Goal: Navigation & Orientation: Find specific page/section

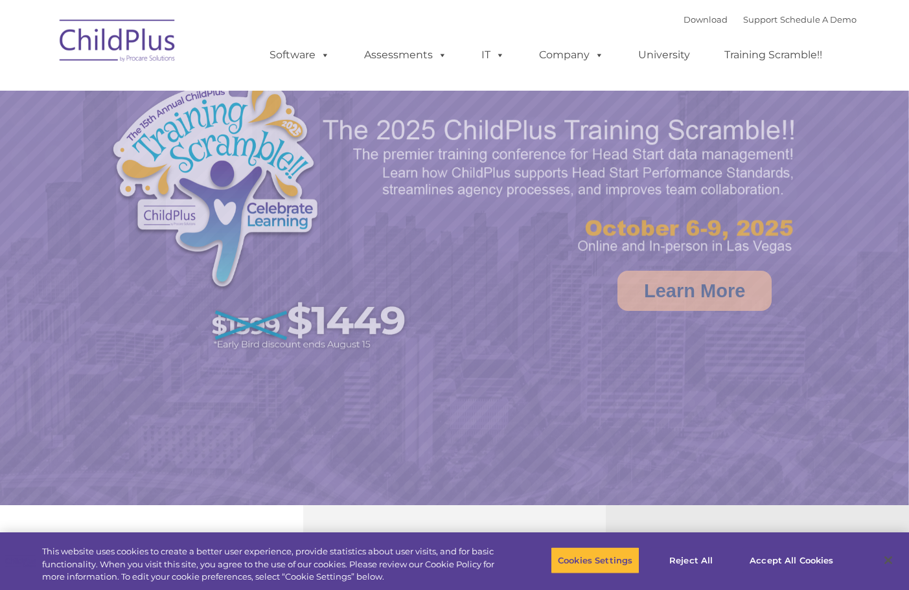
select select "MEDIUM"
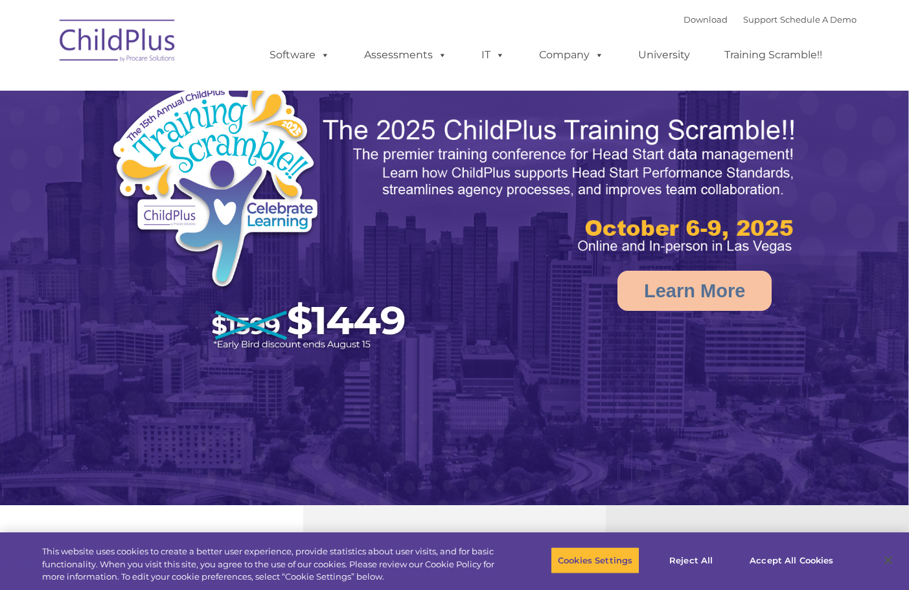
select select "MEDIUM"
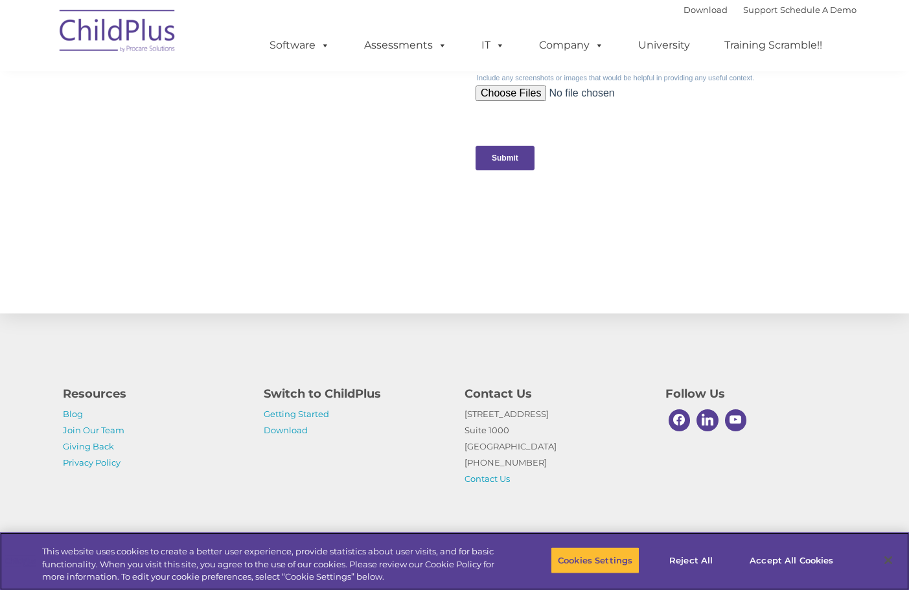
scroll to position [1319, 0]
click at [281, 424] on p "Getting Started Download" at bounding box center [354, 422] width 181 height 32
click at [275, 435] on p "Getting Started Download" at bounding box center [354, 422] width 181 height 32
click at [275, 433] on link "Download" at bounding box center [286, 430] width 44 height 10
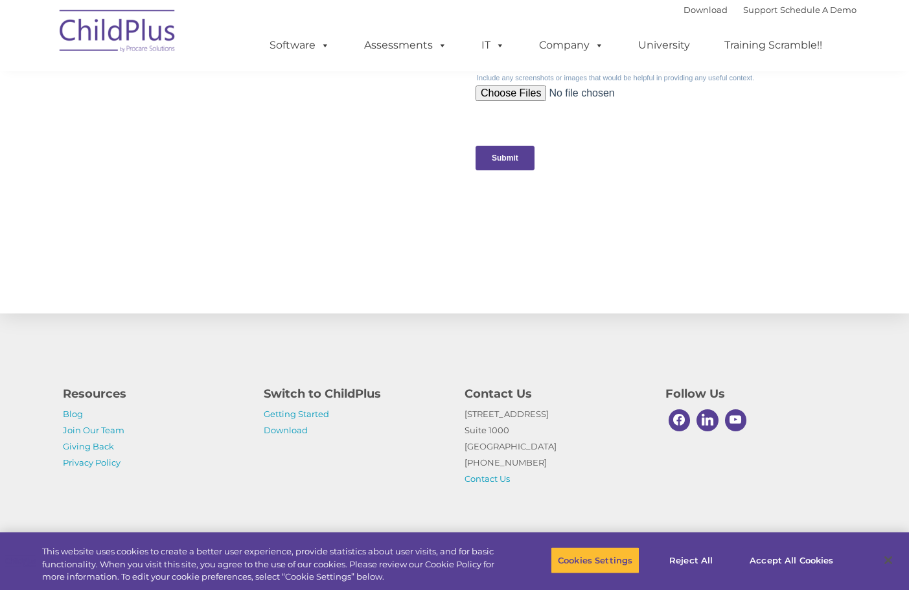
click at [306, 59] on ul "Software ChildPlus: The original and most widely-used Head Start data managemen…" at bounding box center [550, 45] width 613 height 52
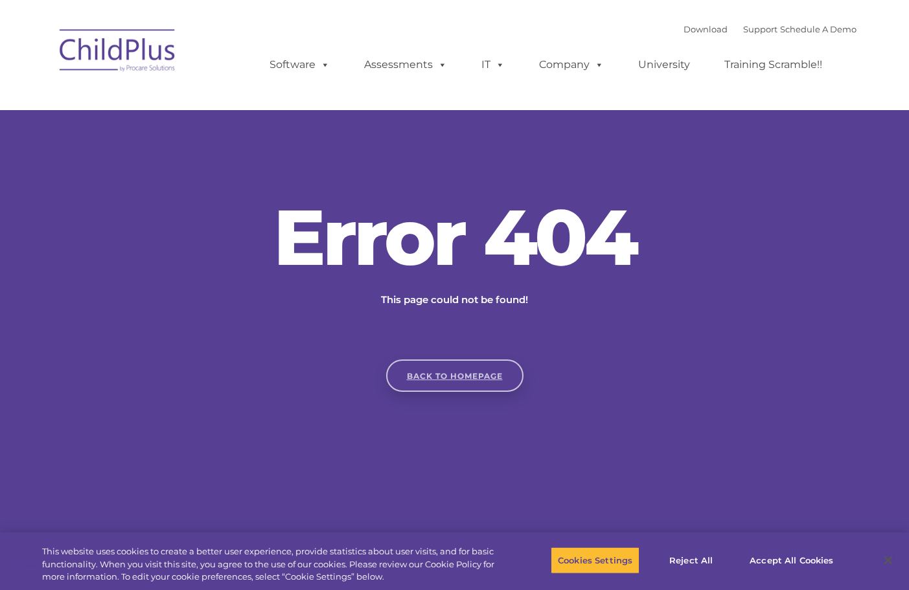
click at [489, 374] on link "Back to homepage" at bounding box center [454, 376] width 137 height 32
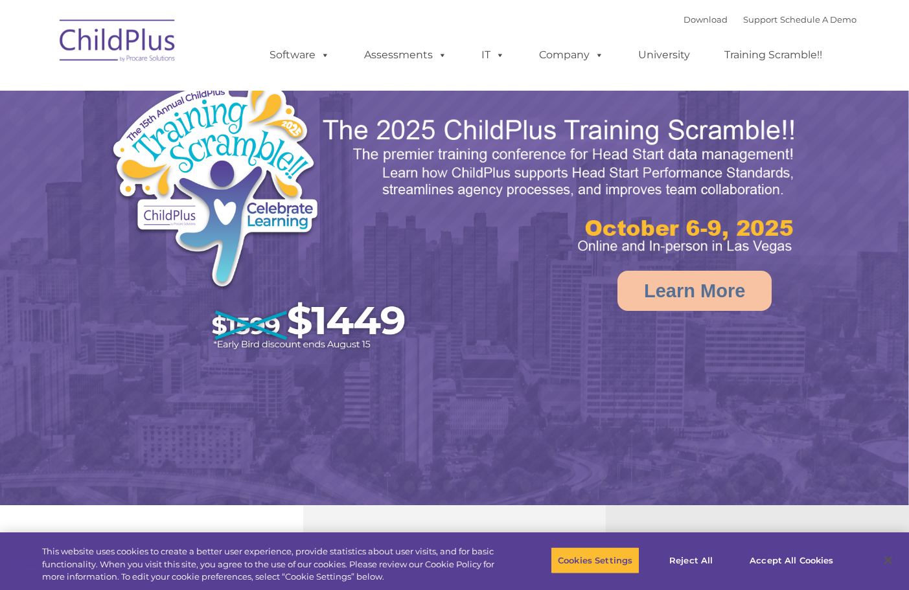
select select "MEDIUM"
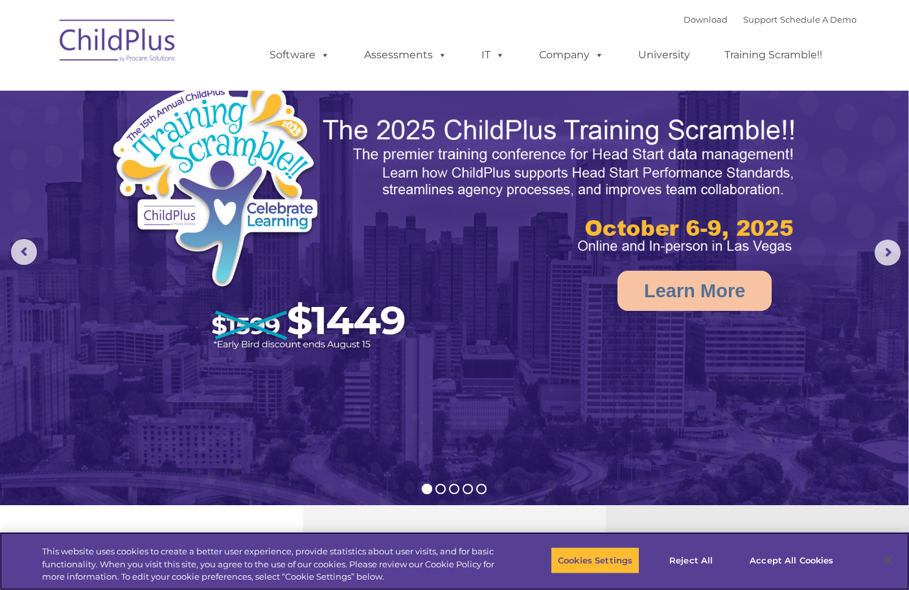
scroll to position [17, 0]
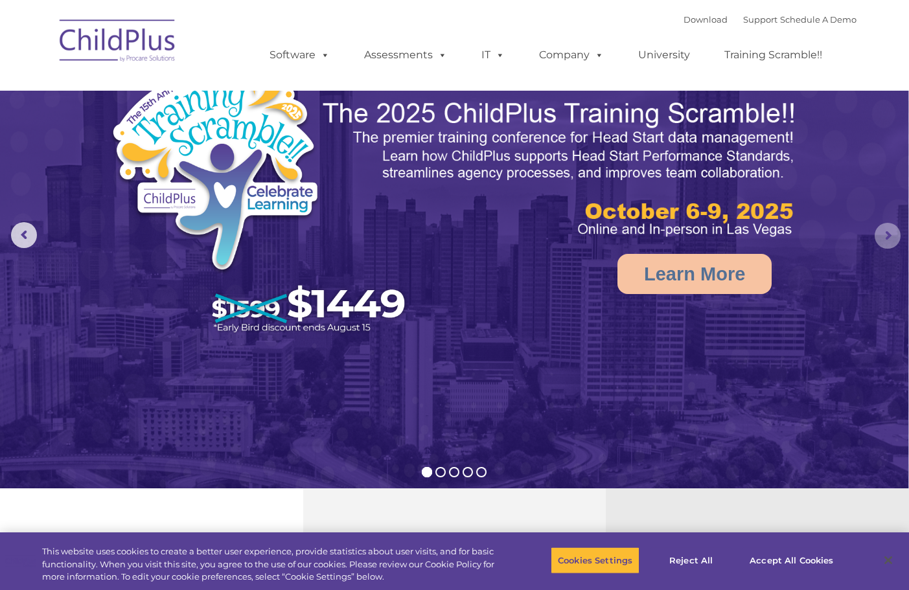
click at [901, 238] on rs-arrow at bounding box center [888, 236] width 26 height 26
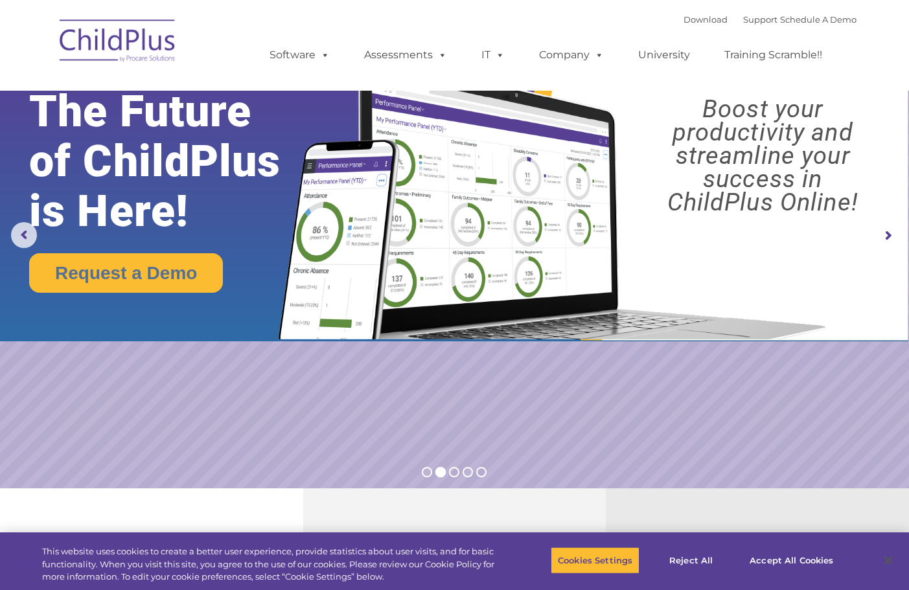
click at [901, 238] on rs-arrow at bounding box center [888, 236] width 26 height 26
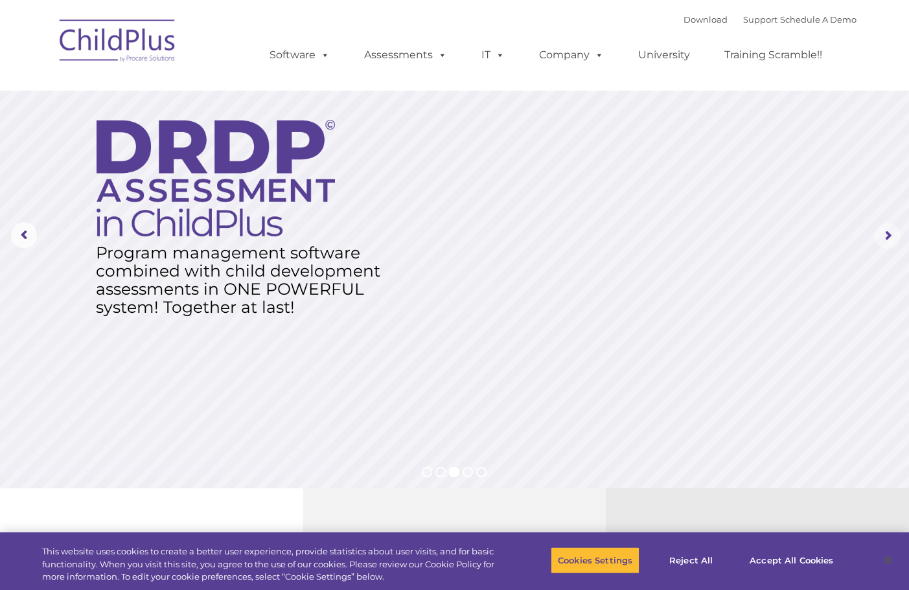
click at [901, 238] on rs-arrow at bounding box center [888, 236] width 26 height 26
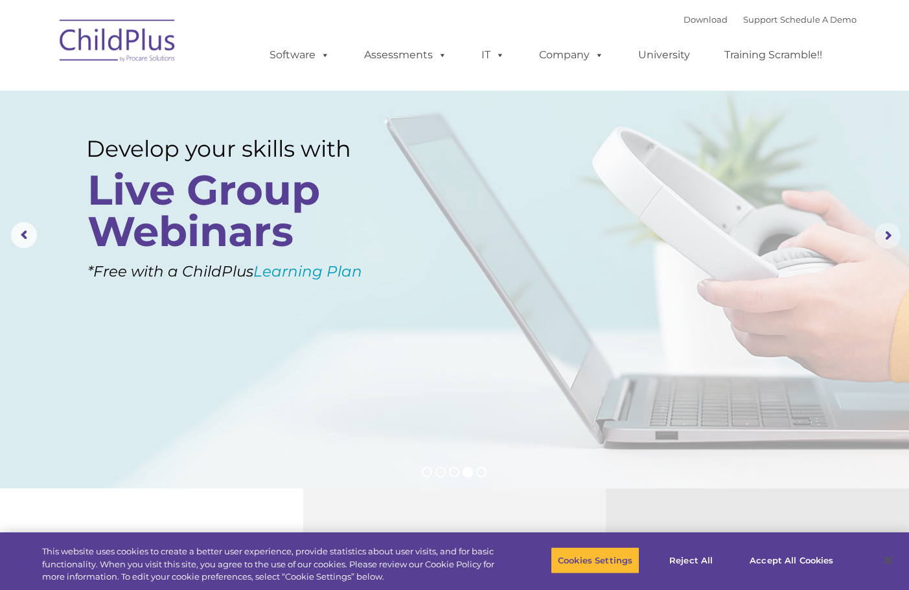
click at [901, 238] on rs-arrow at bounding box center [888, 236] width 26 height 26
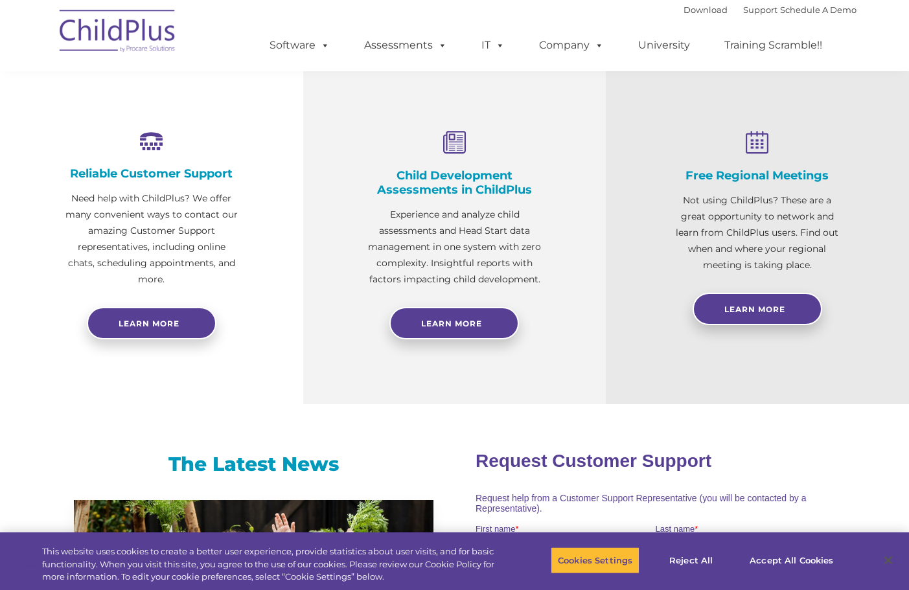
scroll to position [496, 0]
